Goal: Task Accomplishment & Management: Use online tool/utility

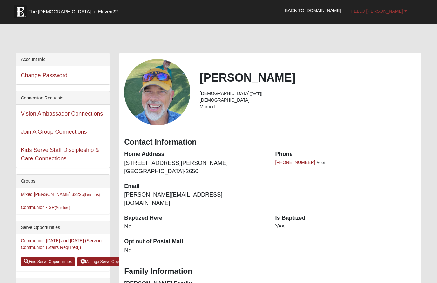
click at [399, 7] on link "Hello [PERSON_NAME]" at bounding box center [379, 11] width 66 height 16
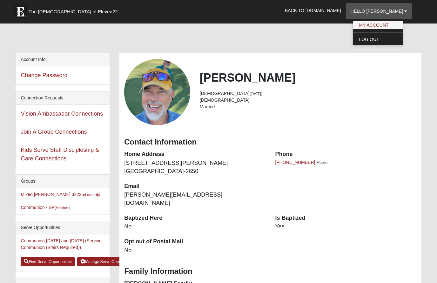
click at [389, 24] on link "My Account" at bounding box center [378, 25] width 50 height 8
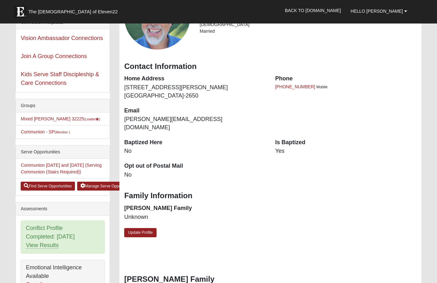
scroll to position [72, 0]
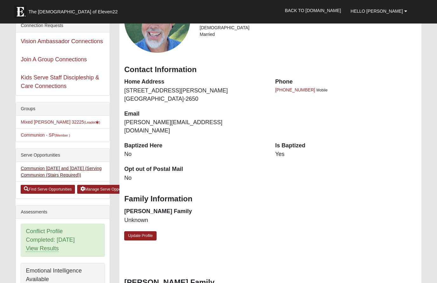
click at [32, 170] on link "Communion [DATE] and [DATE] (Serving Communion (Stairs Required))" at bounding box center [61, 172] width 81 height 12
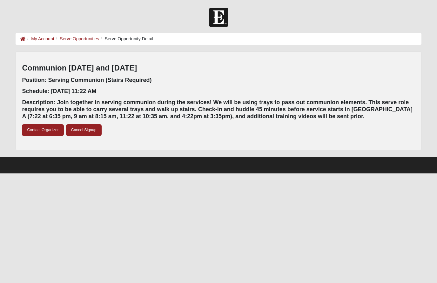
click at [126, 40] on li "Serve Opportunity Detail" at bounding box center [126, 39] width 54 height 7
click at [122, 173] on html "Hello Ron My Account Log Out Serve Opportunity Detail My Account Serve Opportun…" at bounding box center [218, 86] width 437 height 173
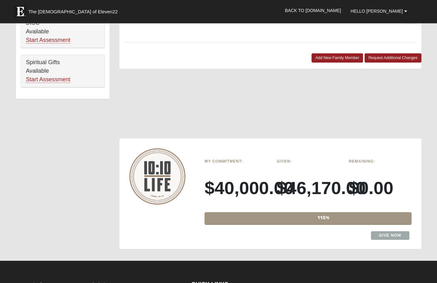
scroll to position [438, 0]
click at [391, 231] on link "Give Now" at bounding box center [390, 235] width 38 height 9
